Goal: Information Seeking & Learning: Learn about a topic

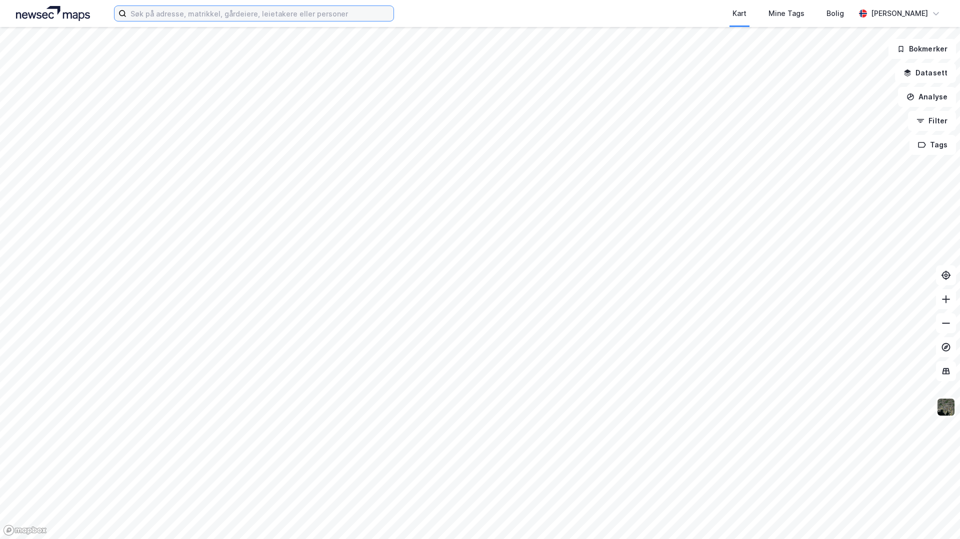
click at [140, 10] on input at bounding box center [259, 13] width 267 height 15
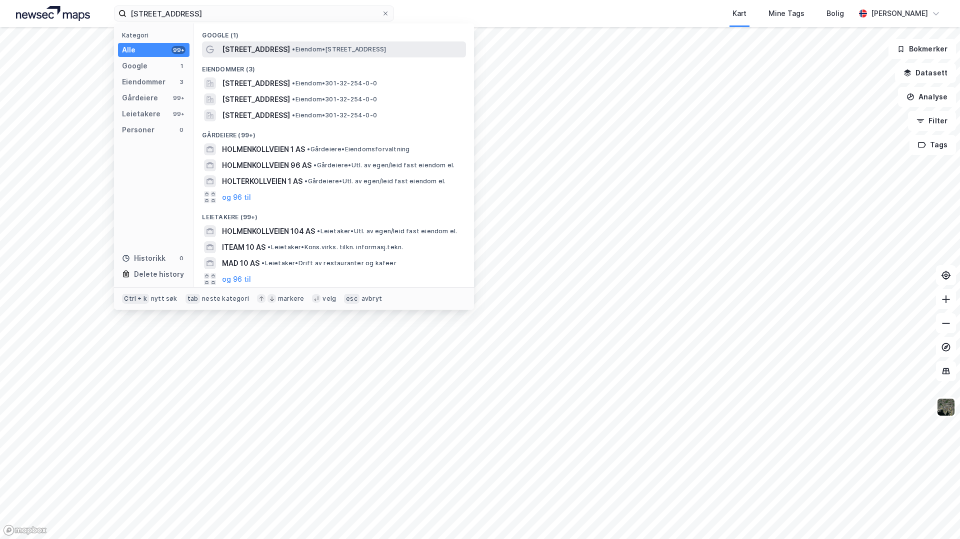
click at [212, 48] on icon at bounding box center [210, 49] width 8 height 8
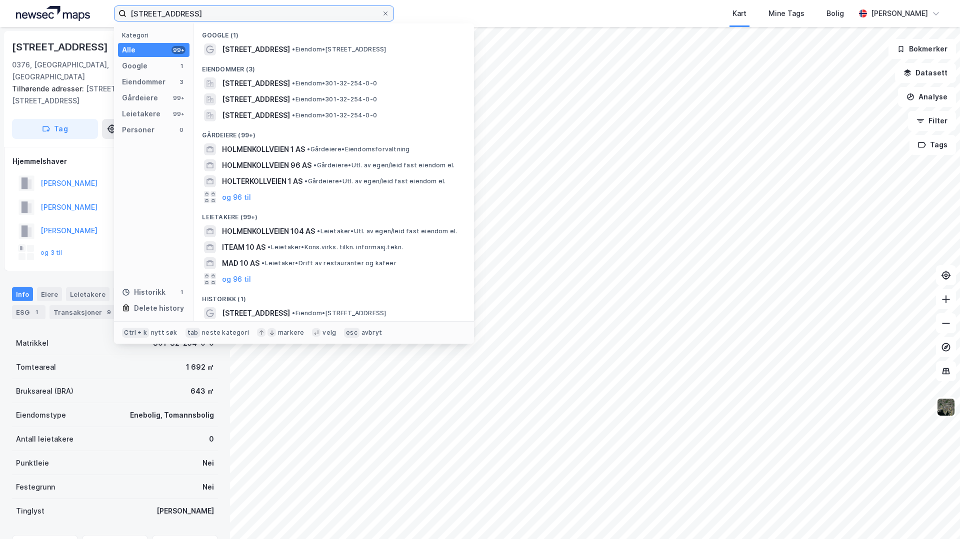
drag, startPoint x: 208, startPoint y: 9, endPoint x: 107, endPoint y: 11, distance: 101.0
click at [107, 11] on div "[STREET_ADDRESS] Kategori Alle 99+ Google 1 Eiendommer 3 Gårdeiere 99+ Leietake…" at bounding box center [480, 13] width 960 height 27
paste input "[STREET_ADDRESS]"
type input "[STREET_ADDRESS]"
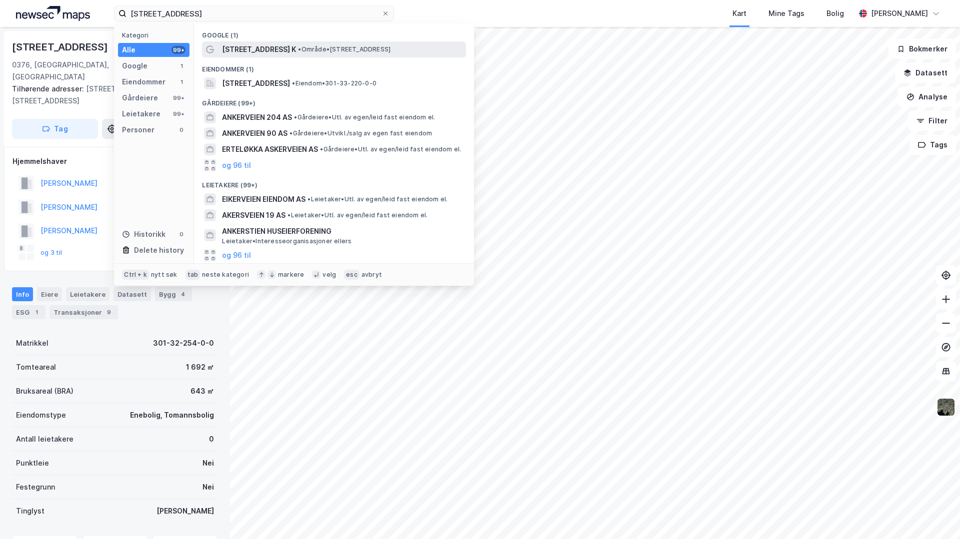
click at [264, 48] on span "[STREET_ADDRESS] K" at bounding box center [259, 49] width 74 height 12
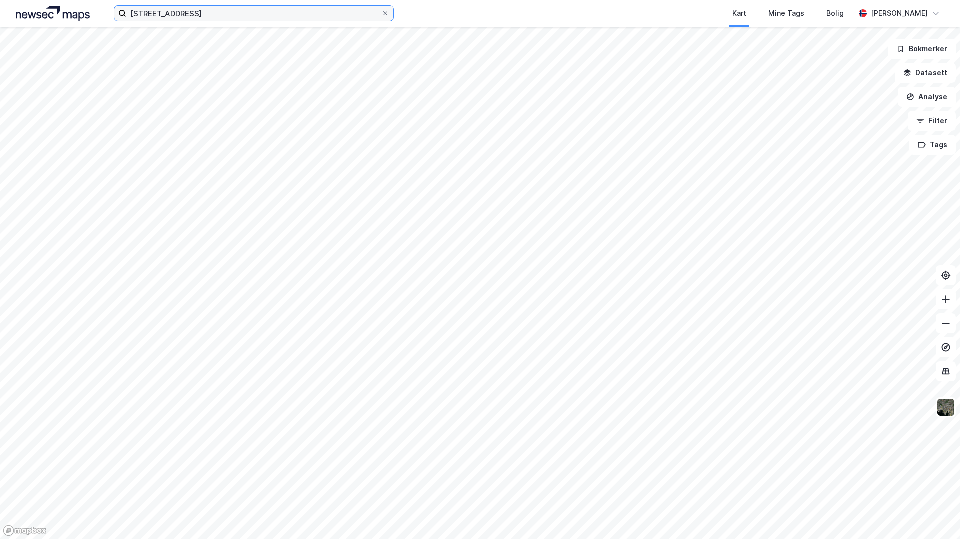
click at [192, 17] on input "[STREET_ADDRESS]" at bounding box center [253, 13] width 255 height 15
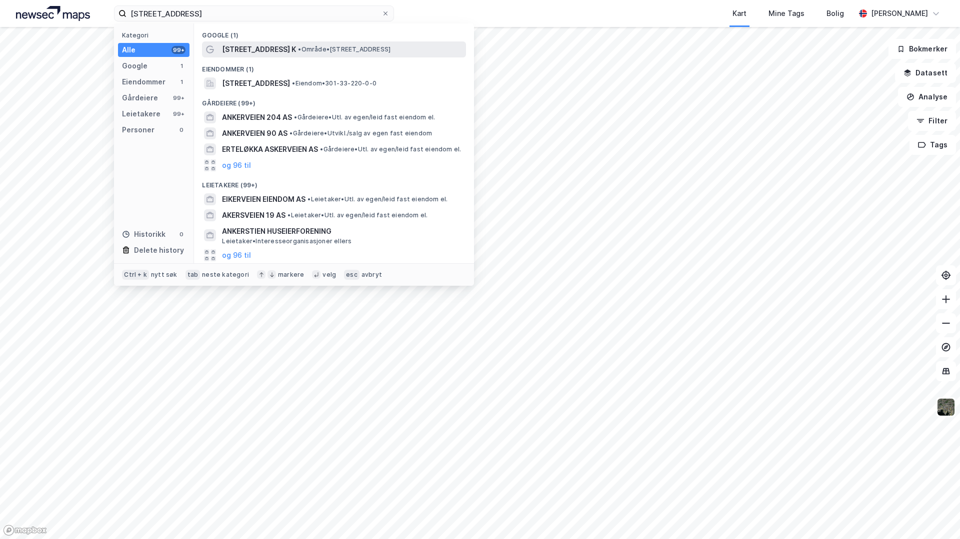
click at [260, 43] on span "[STREET_ADDRESS] K" at bounding box center [259, 49] width 74 height 12
